Goal: Check status: Check status

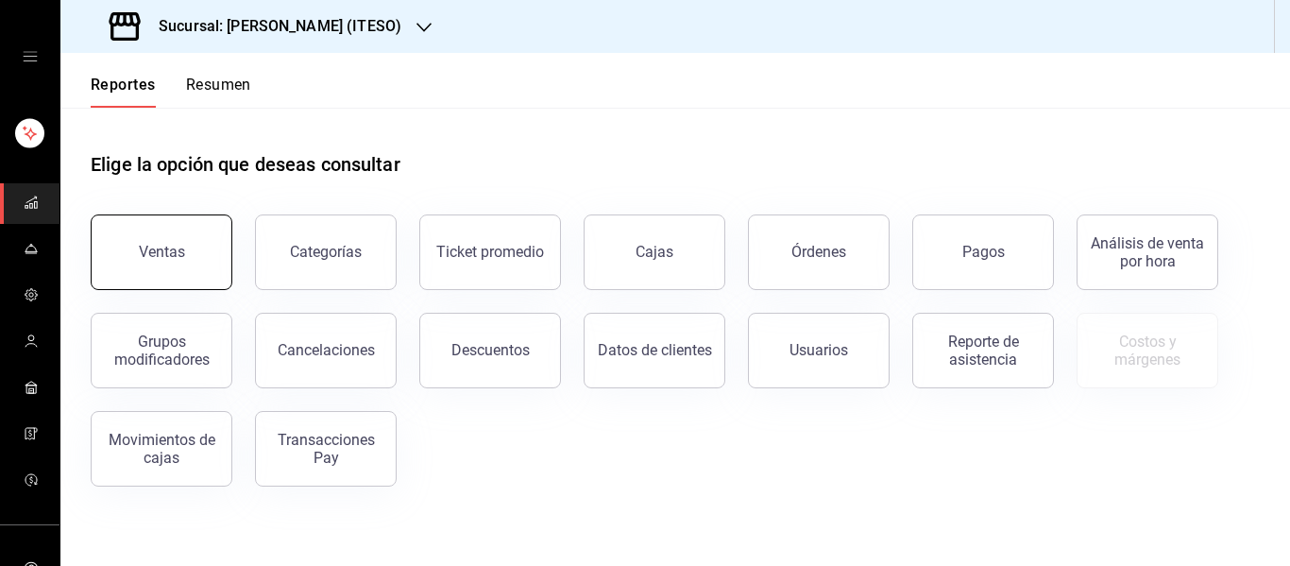
click at [197, 268] on button "Ventas" at bounding box center [162, 252] width 142 height 76
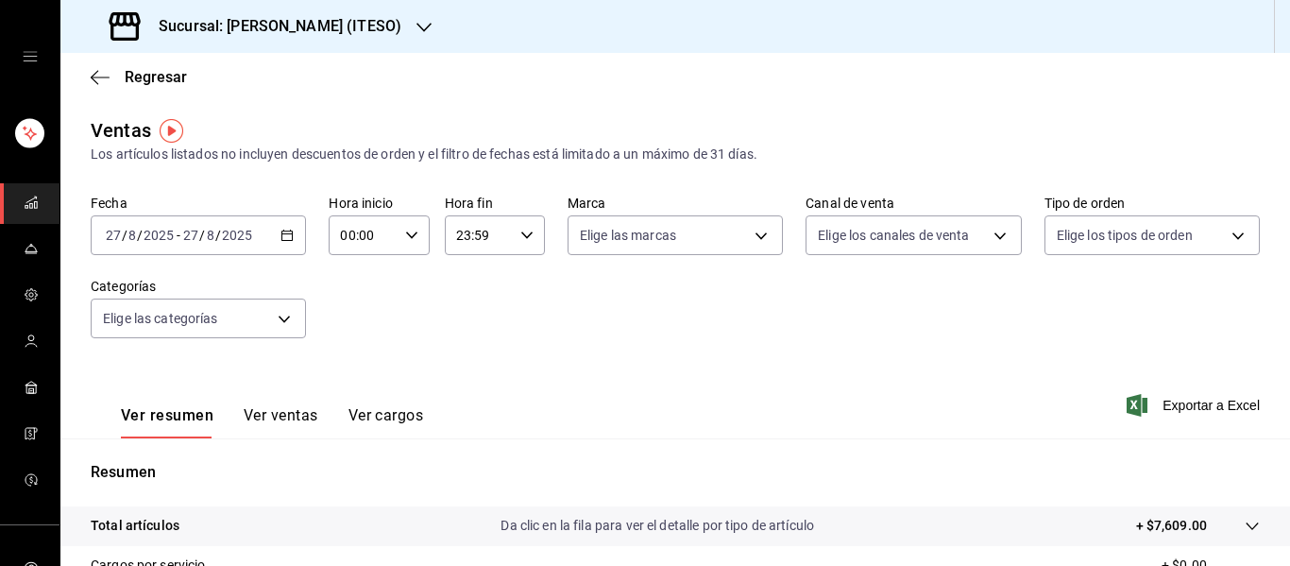
click at [291, 241] on icon "button" at bounding box center [287, 235] width 13 height 13
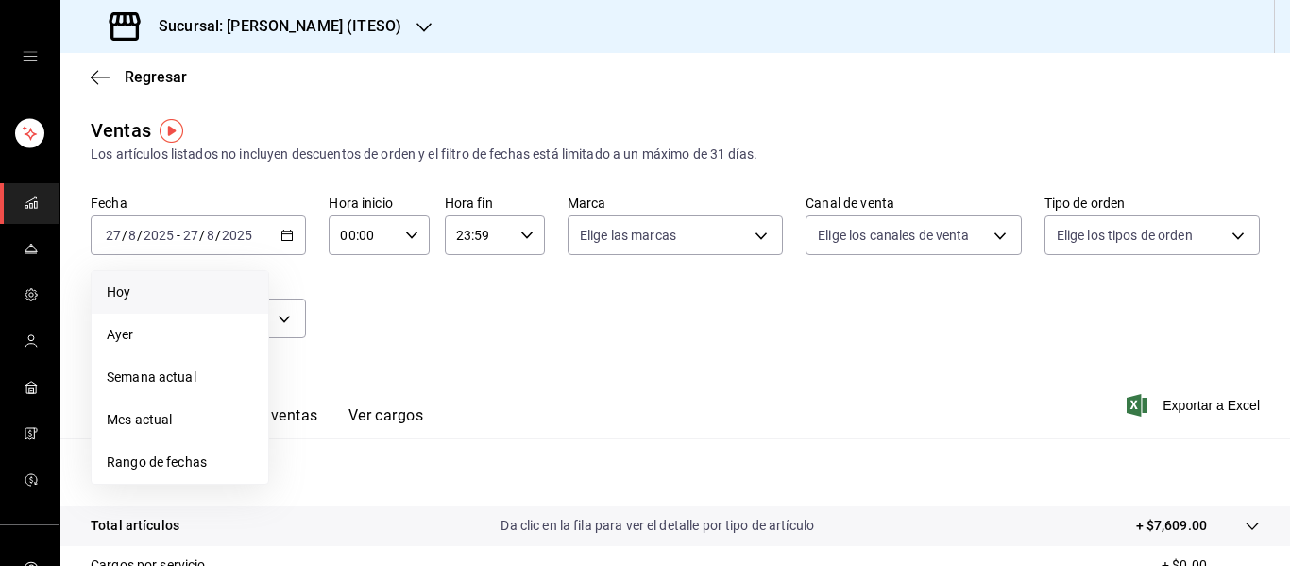
click at [197, 293] on span "Hoy" at bounding box center [180, 292] width 146 height 20
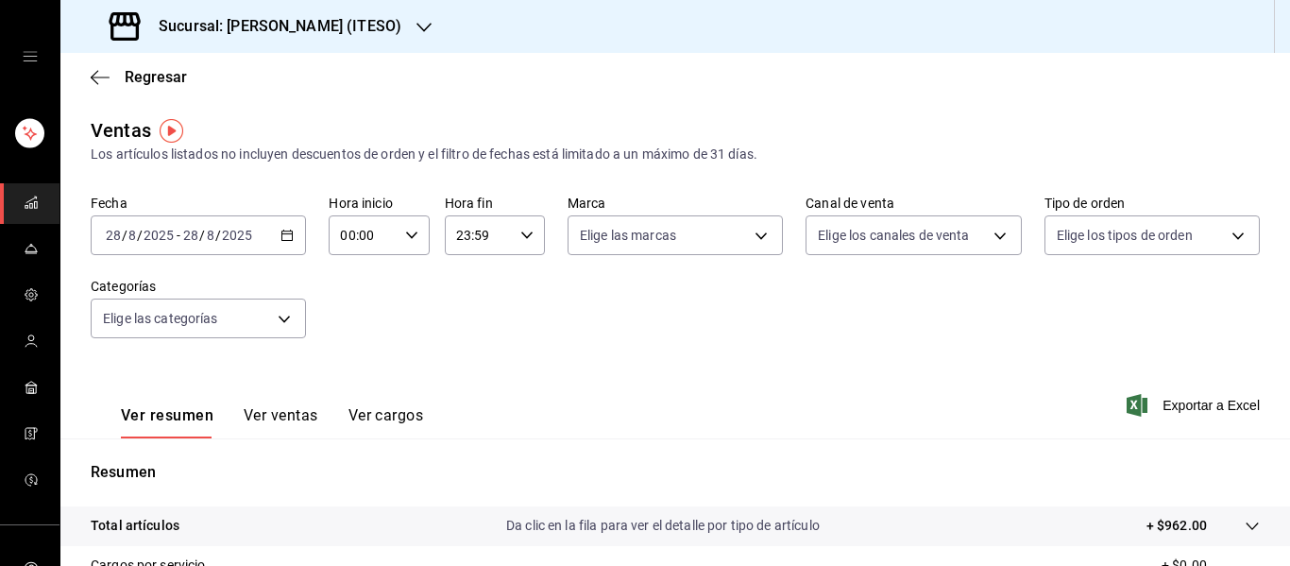
click at [330, 38] on div "Sucursal: [PERSON_NAME] (ITESO)" at bounding box center [258, 26] width 364 height 53
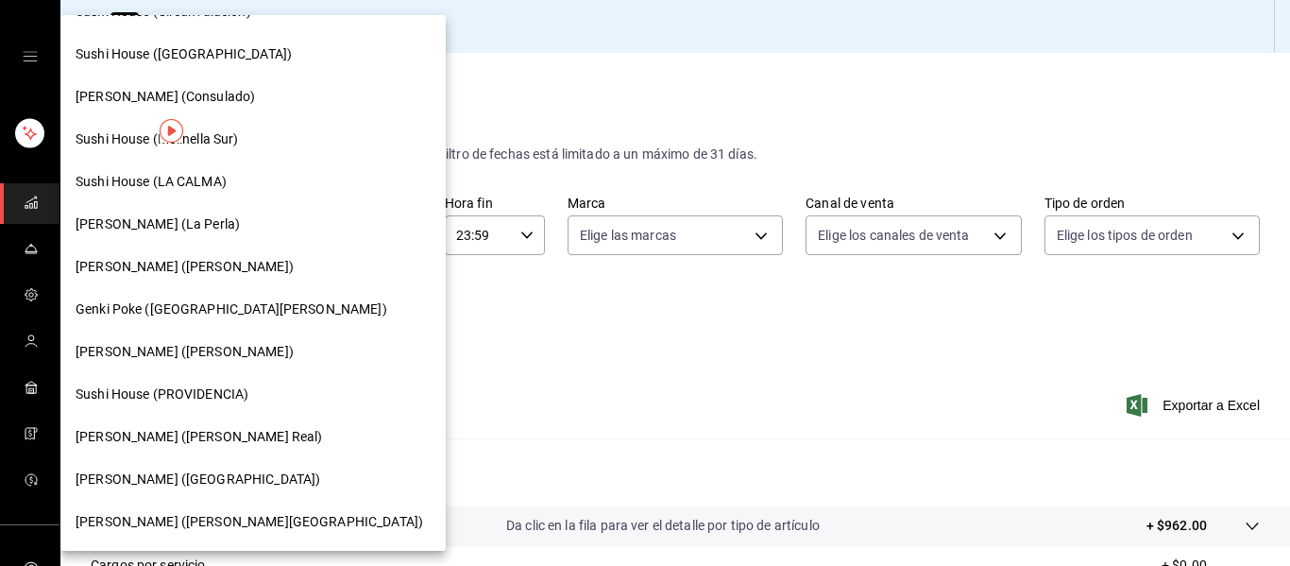
scroll to position [189, 0]
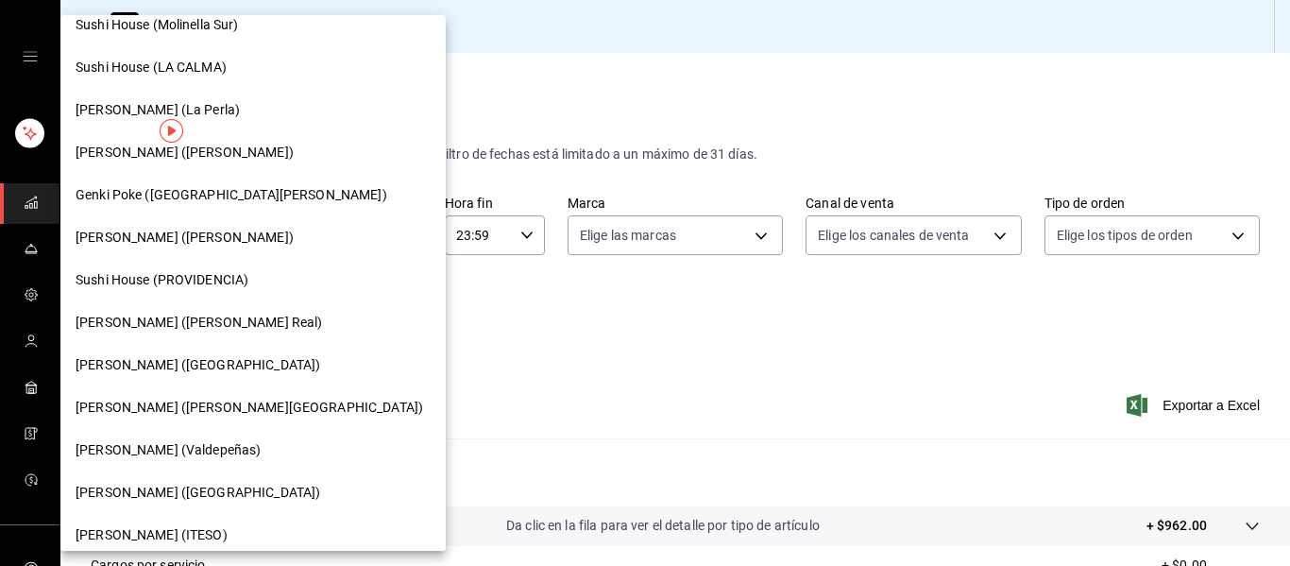
click at [196, 448] on span "[PERSON_NAME] (Valdepeñas)" at bounding box center [168, 450] width 185 height 20
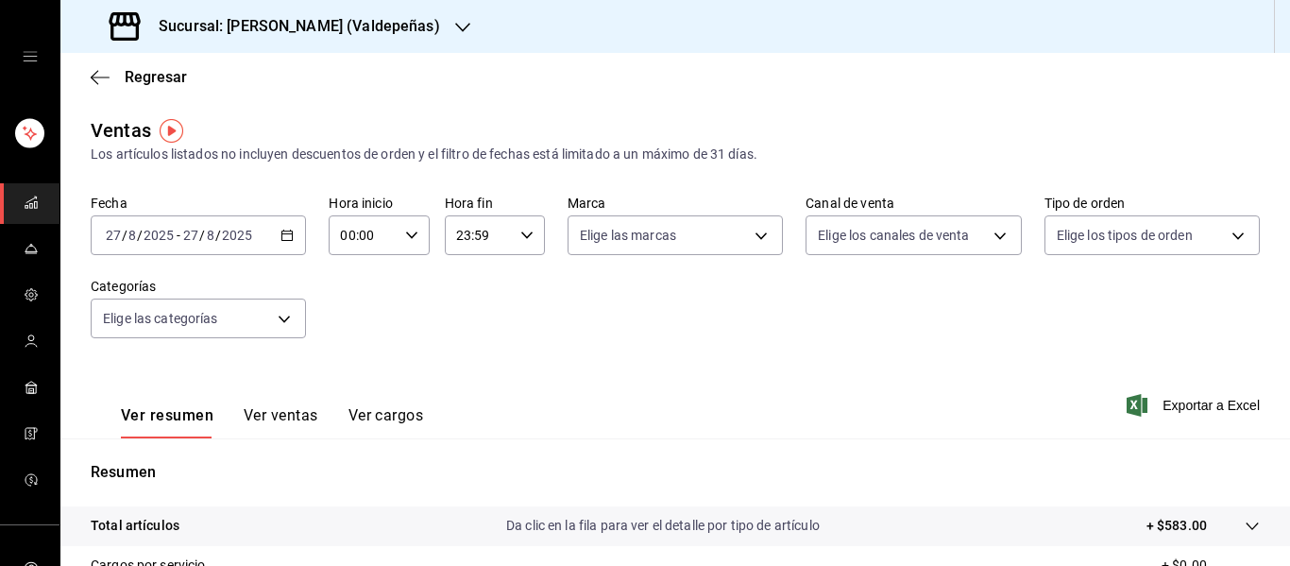
click at [283, 235] on icon "button" at bounding box center [287, 235] width 13 height 13
click at [379, 40] on div "Sucursal: [PERSON_NAME] (Valdepeñas)" at bounding box center [277, 26] width 402 height 53
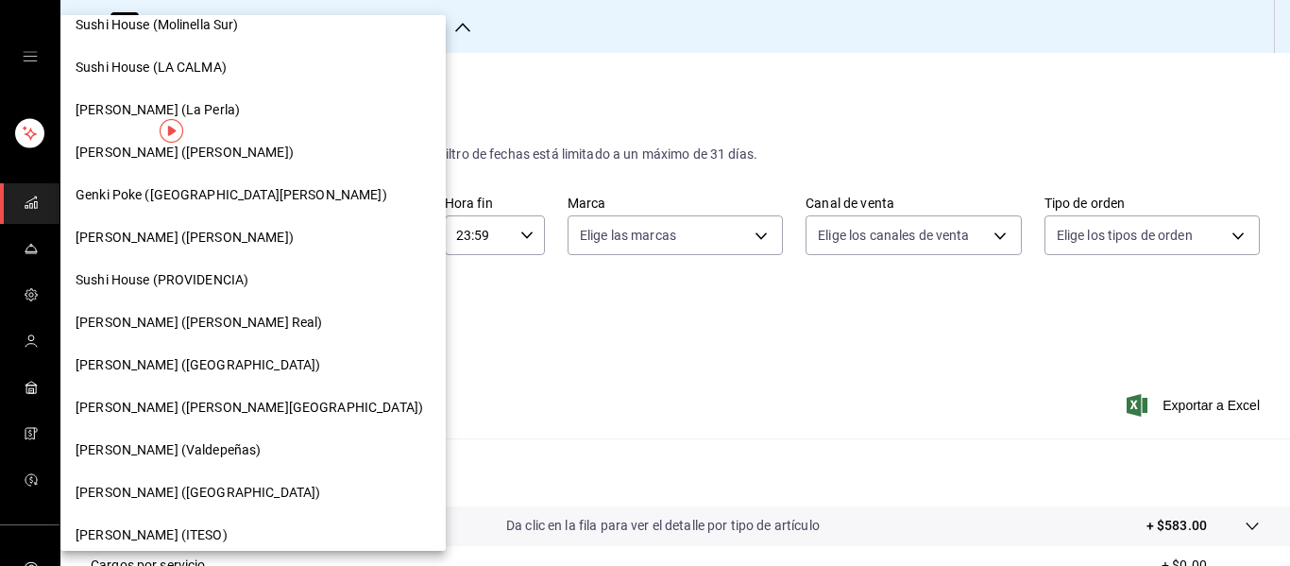
scroll to position [245, 0]
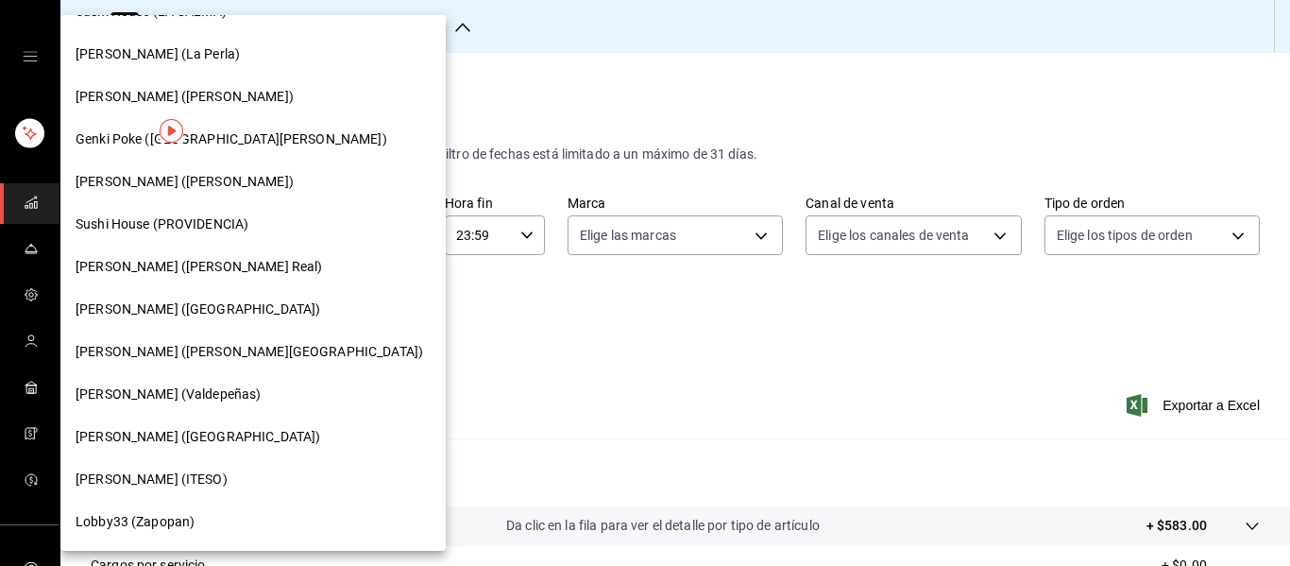
click at [161, 470] on span "[PERSON_NAME] (ITESO)" at bounding box center [152, 480] width 152 height 20
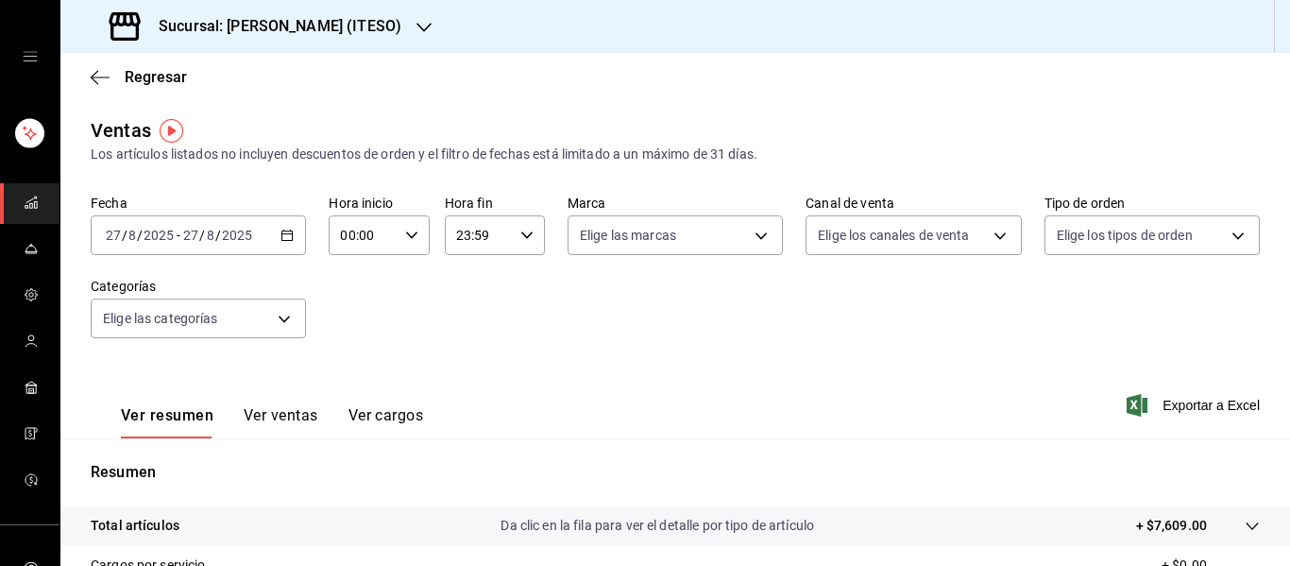
click at [293, 239] on div "[DATE] [DATE] - [DATE] [DATE]" at bounding box center [198, 235] width 215 height 40
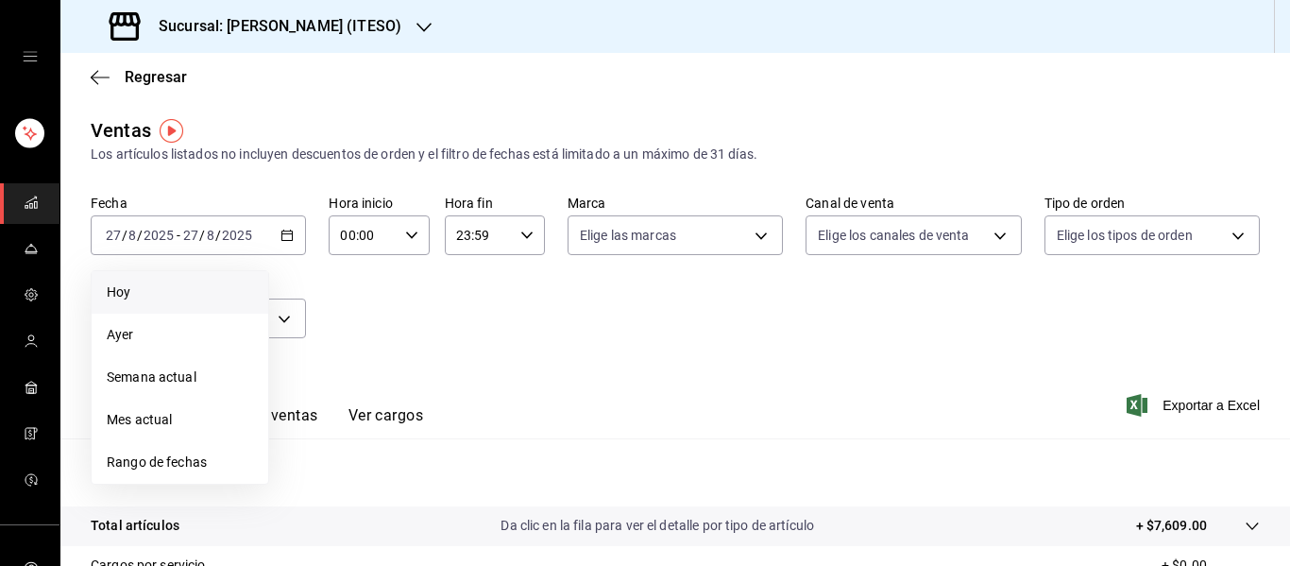
click at [142, 291] on span "Hoy" at bounding box center [180, 292] width 146 height 20
